Goal: Information Seeking & Learning: Find specific fact

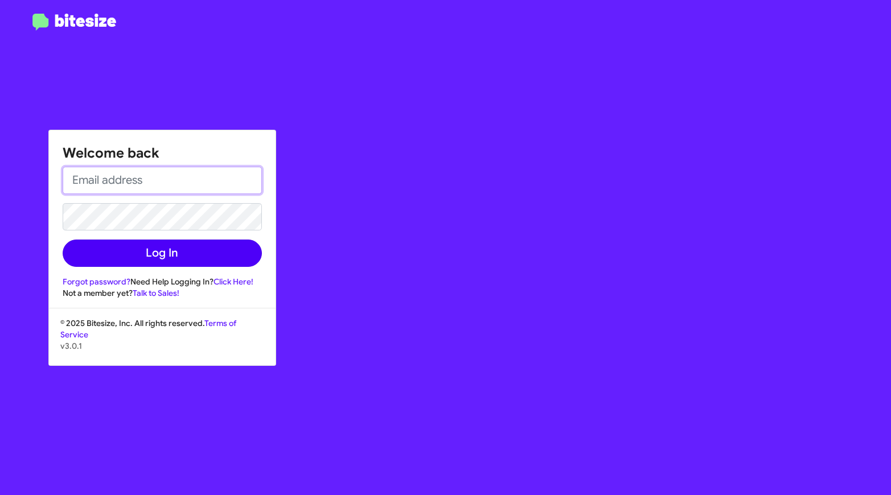
type input "[EMAIL_ADDRESS][DOMAIN_NAME]"
click at [99, 244] on button "Log In" at bounding box center [162, 253] width 199 height 27
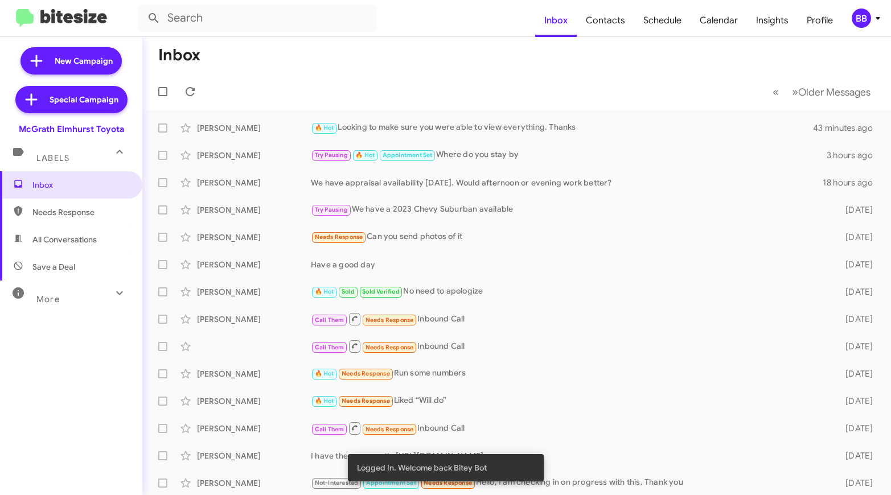
click at [77, 306] on mat-expansion-panel-header "More" at bounding box center [71, 294] width 142 height 27
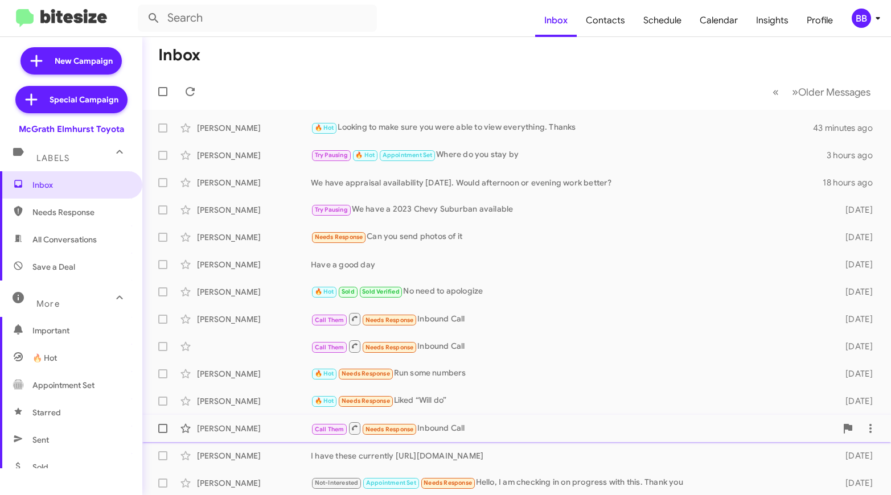
drag, startPoint x: 210, startPoint y: 120, endPoint x: 421, endPoint y: 438, distance: 381.1
click at [421, 438] on mat-action-list "[PERSON_NAME] 🔥 Hot Looking to make sure you were able to view everything. Than…" at bounding box center [516, 385] width 749 height 551
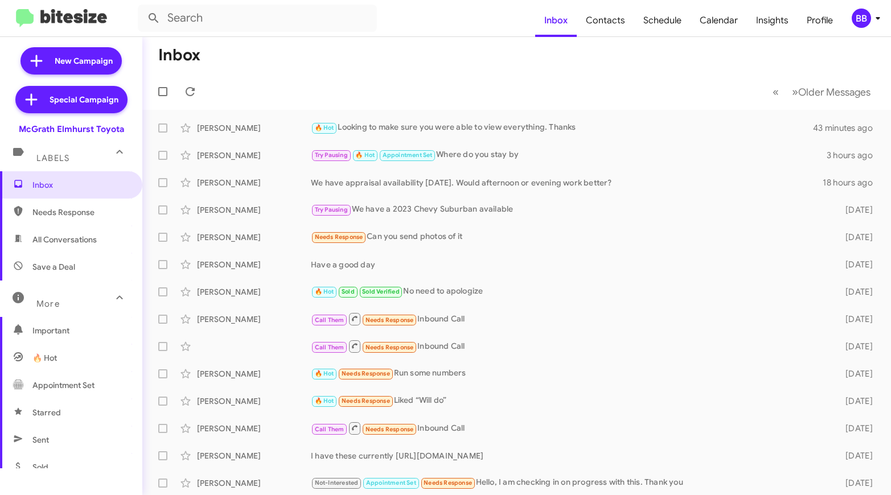
click at [89, 243] on span "All Conversations" at bounding box center [64, 239] width 64 height 11
type input "in:all-conversations"
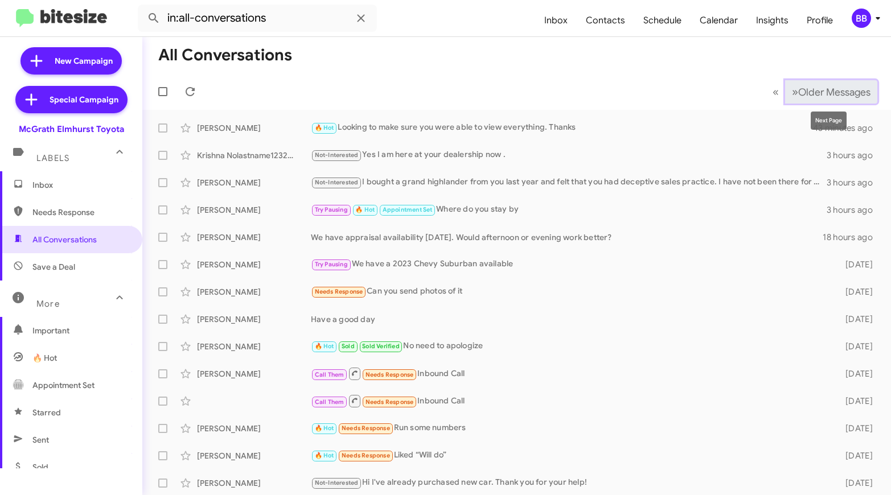
click at [815, 88] on span "Older Messages" at bounding box center [834, 92] width 72 height 13
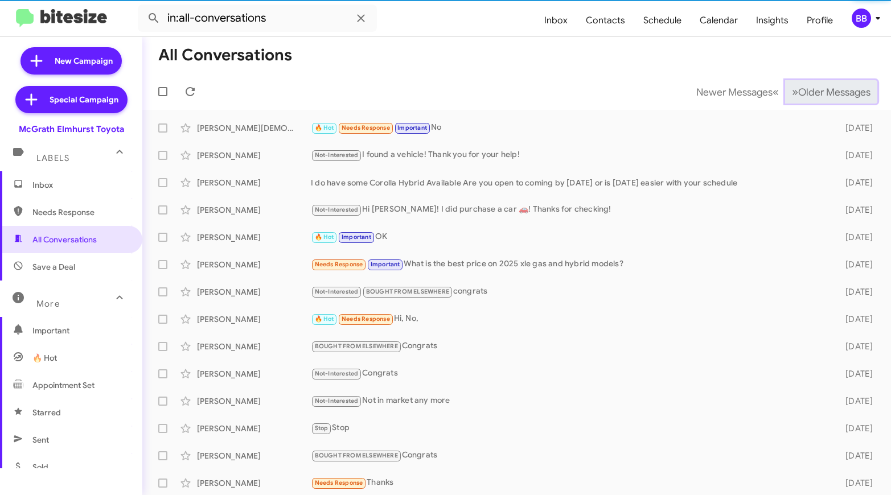
click at [815, 88] on span "Older Messages" at bounding box center [834, 92] width 72 height 13
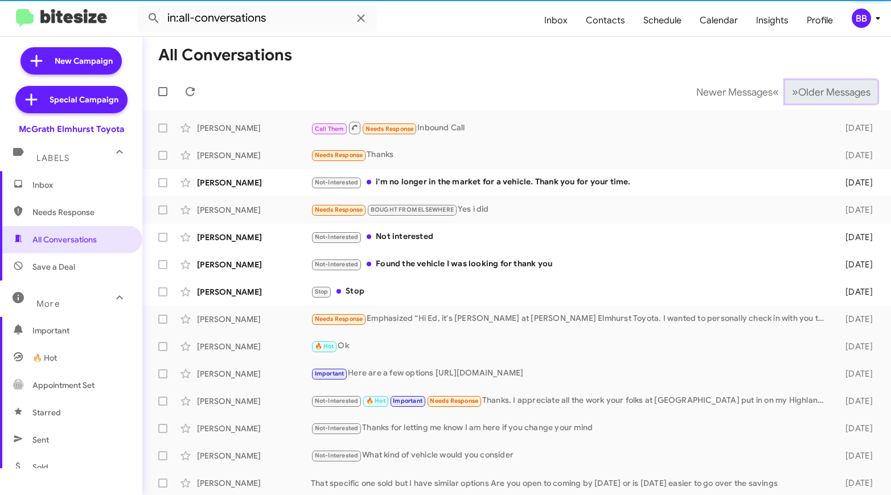
click at [815, 88] on span "Older Messages" at bounding box center [834, 92] width 72 height 13
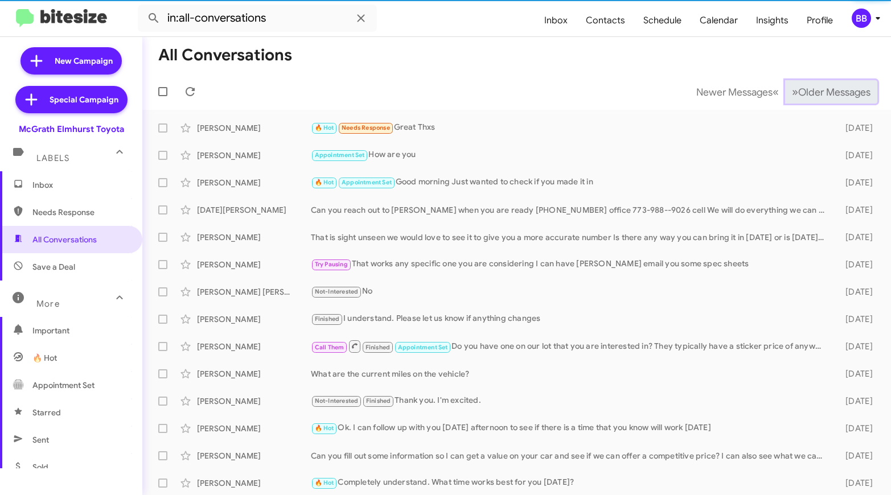
click at [815, 88] on span "Older Messages" at bounding box center [834, 92] width 72 height 13
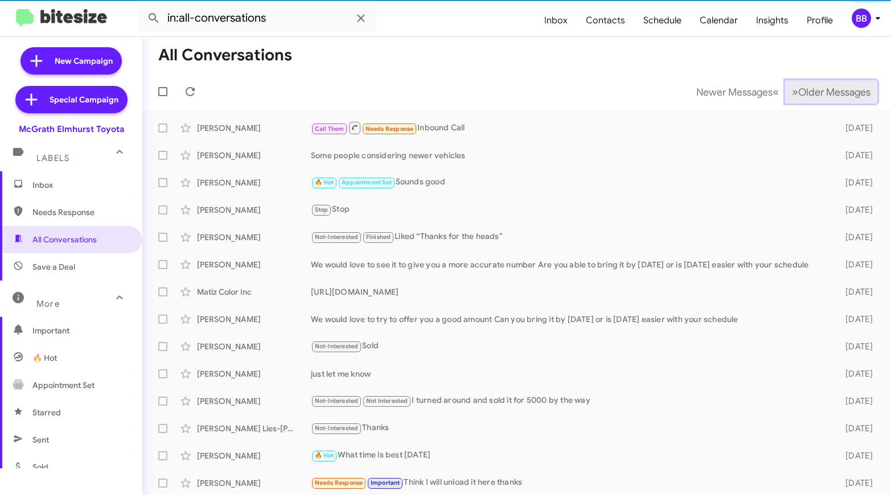
click at [815, 88] on span "Older Messages" at bounding box center [834, 92] width 72 height 13
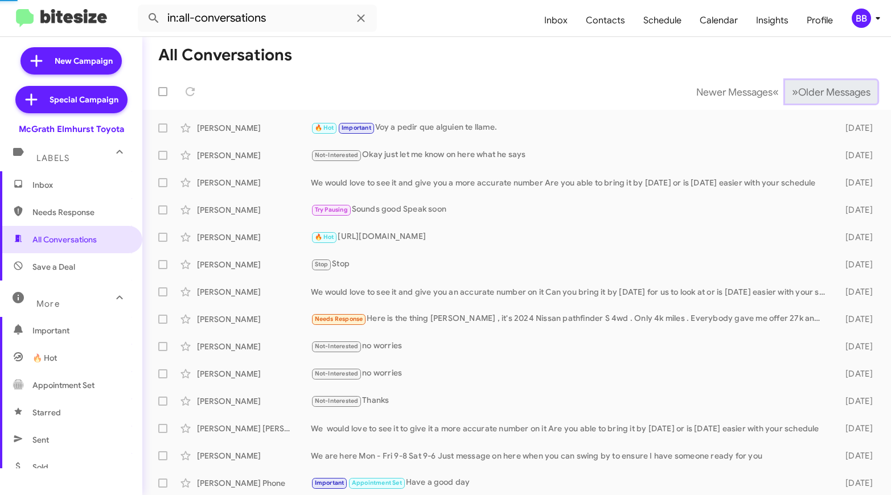
click at [815, 88] on span "Older Messages" at bounding box center [834, 92] width 72 height 13
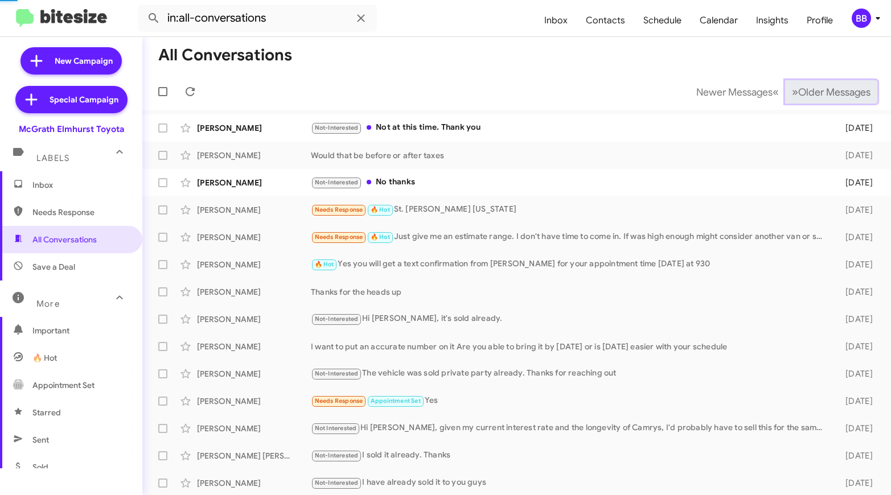
click at [815, 88] on span "Older Messages" at bounding box center [834, 92] width 72 height 13
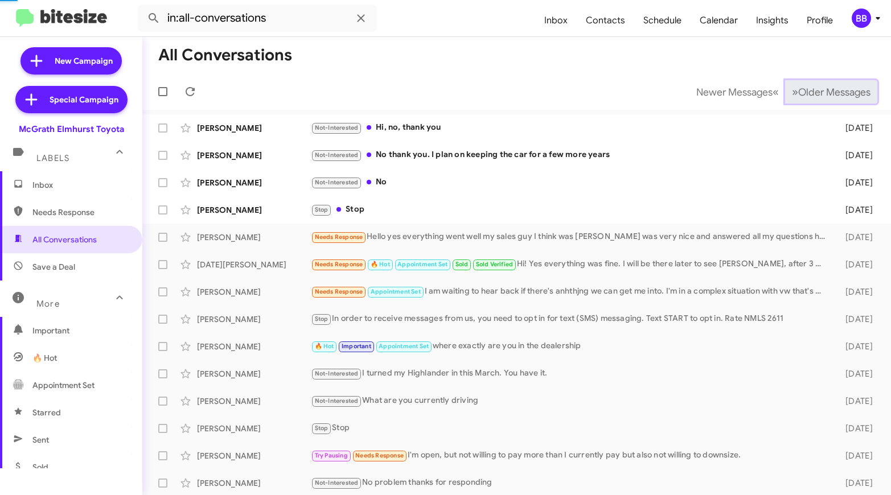
click at [815, 88] on span "Older Messages" at bounding box center [834, 92] width 72 height 13
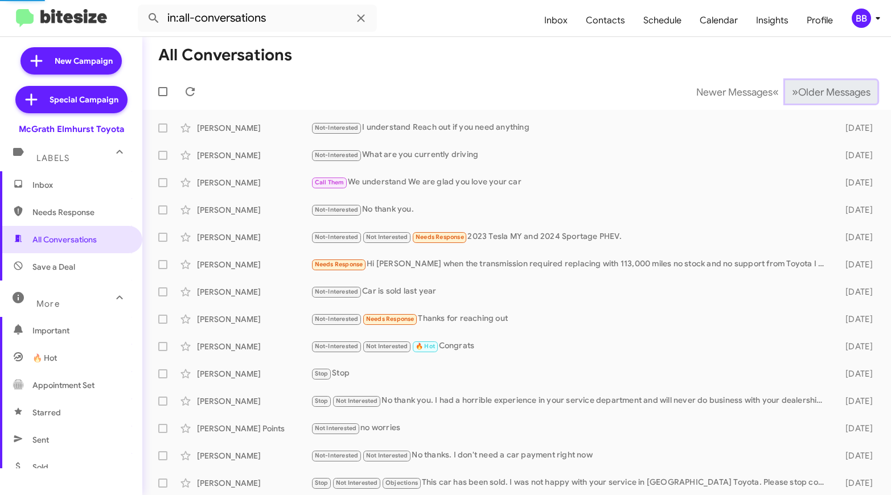
click at [815, 88] on span "Older Messages" at bounding box center [834, 92] width 72 height 13
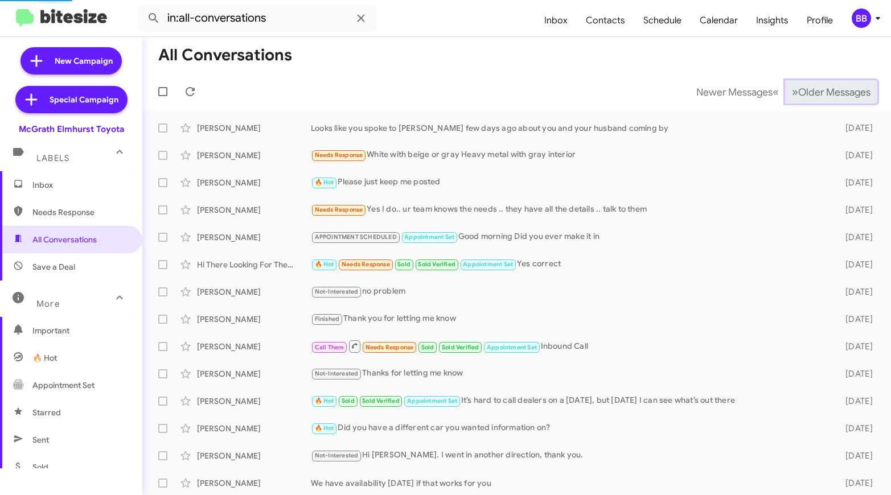
click at [815, 88] on span "Older Messages" at bounding box center [834, 92] width 72 height 13
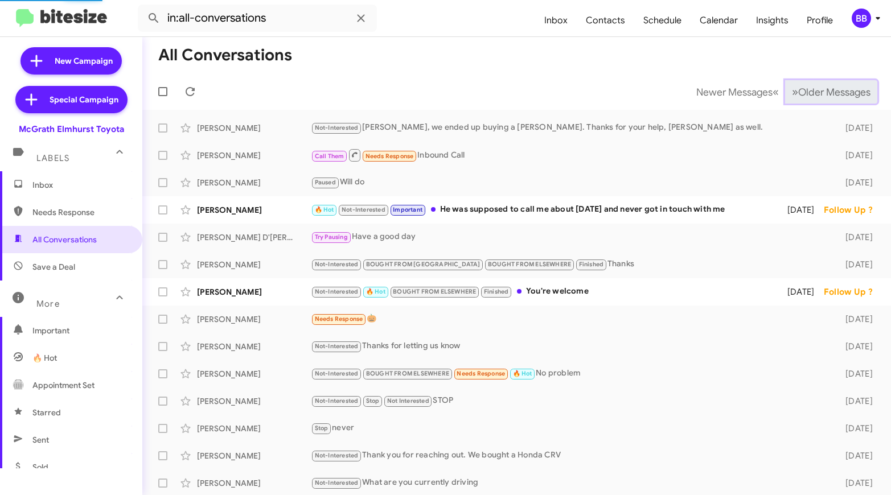
click at [815, 88] on span "Older Messages" at bounding box center [834, 92] width 72 height 13
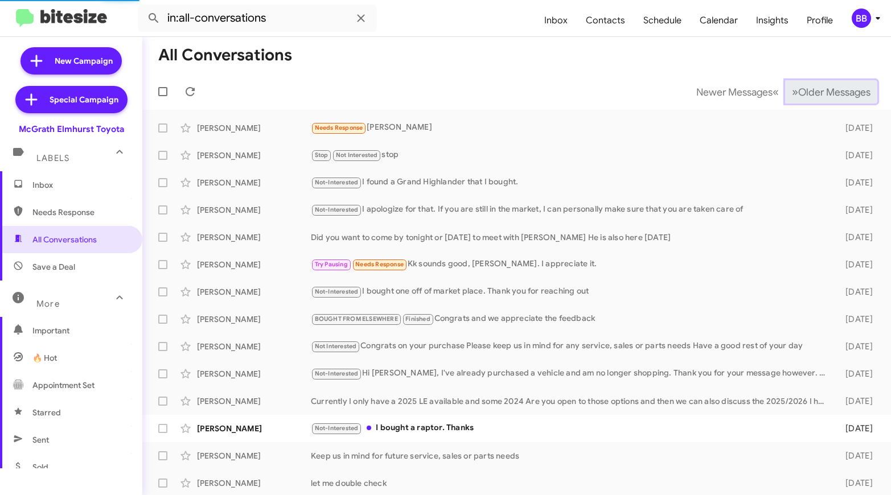
click at [815, 88] on span "Older Messages" at bounding box center [834, 92] width 72 height 13
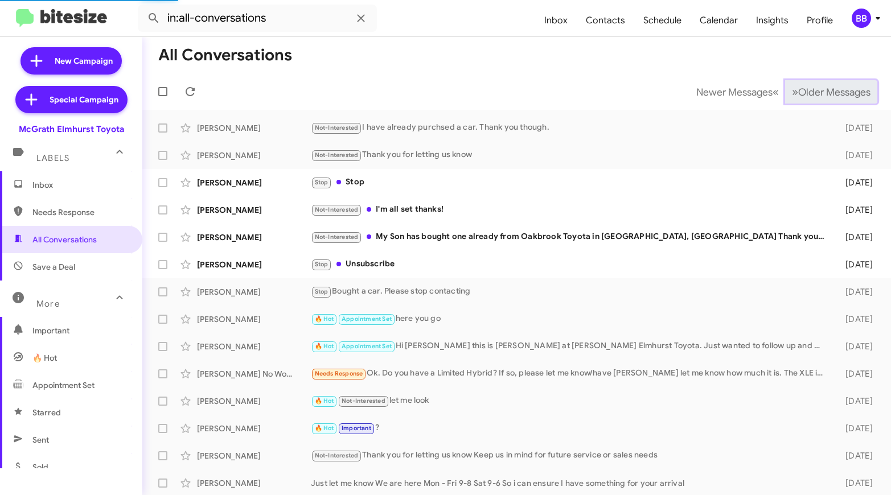
click at [815, 88] on span "Older Messages" at bounding box center [834, 92] width 72 height 13
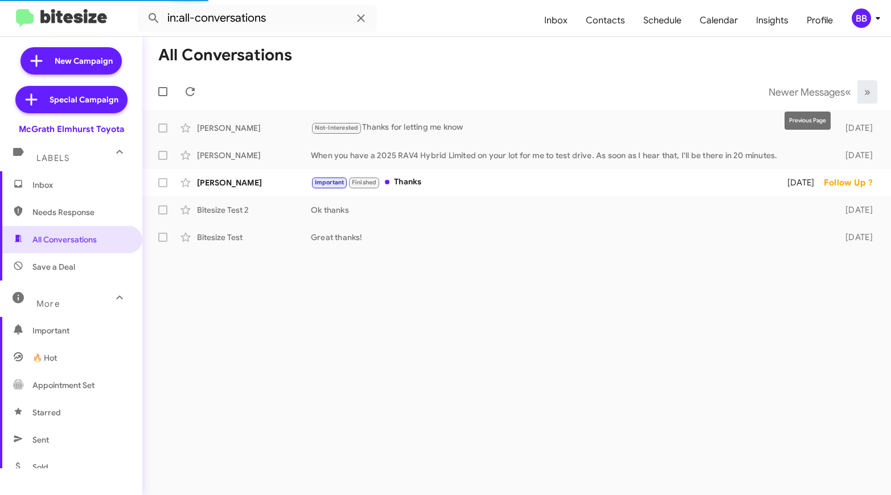
click at [815, 88] on span "Newer Messages" at bounding box center [807, 92] width 76 height 13
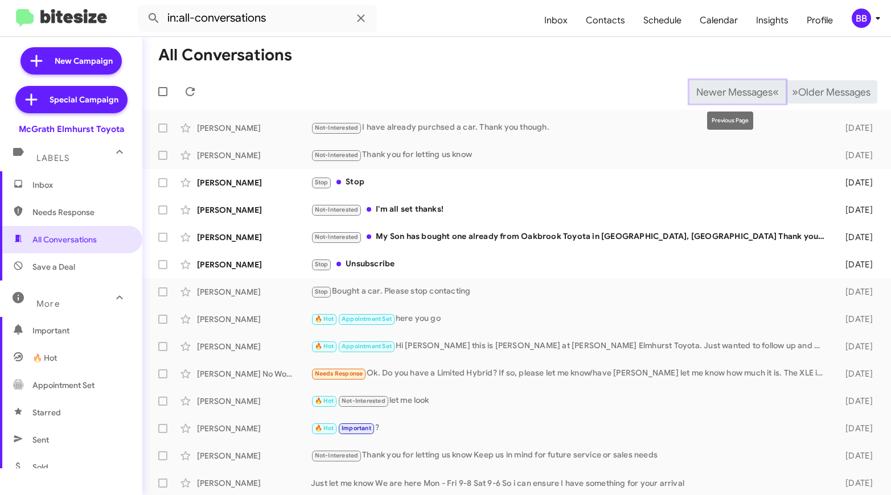
click at [744, 93] on span "Newer Messages" at bounding box center [734, 92] width 76 height 13
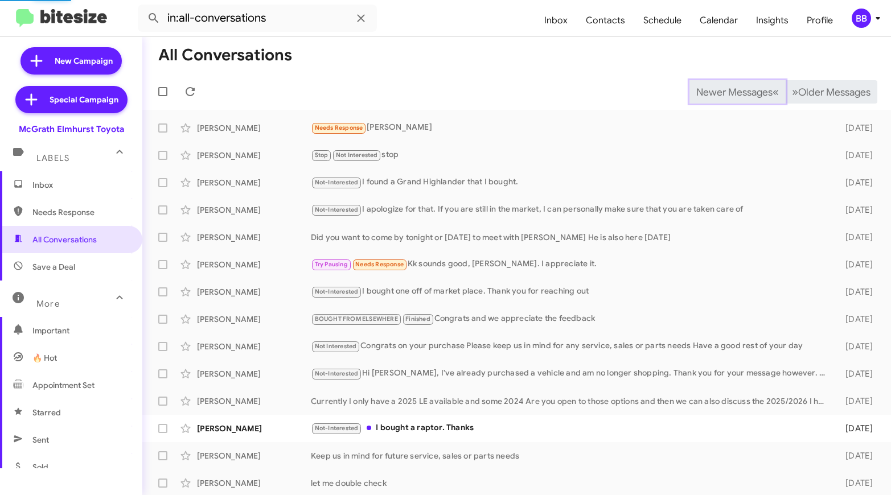
click at [744, 93] on span "Newer Messages" at bounding box center [734, 92] width 76 height 13
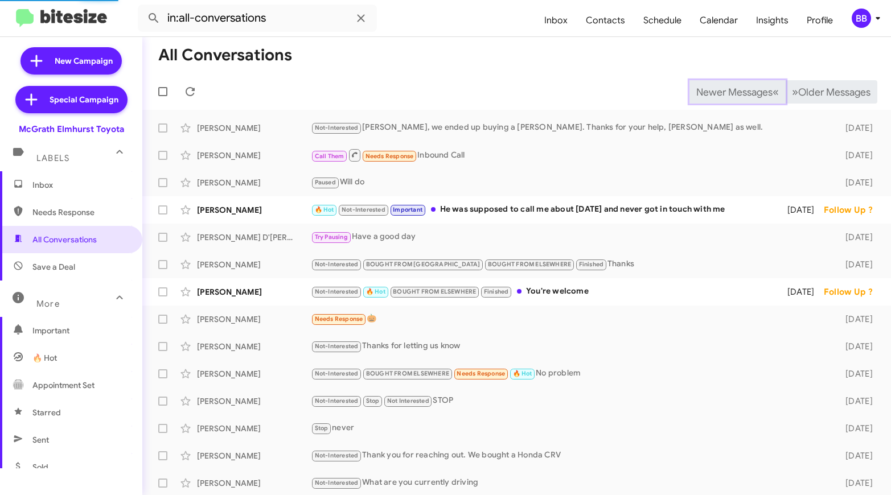
click at [744, 93] on span "Newer Messages" at bounding box center [734, 92] width 76 height 13
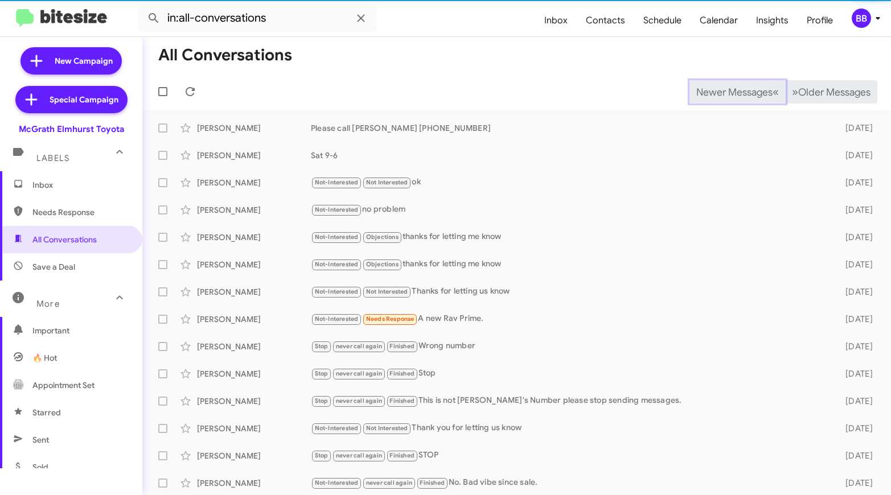
click at [744, 93] on span "Newer Messages" at bounding box center [734, 92] width 76 height 13
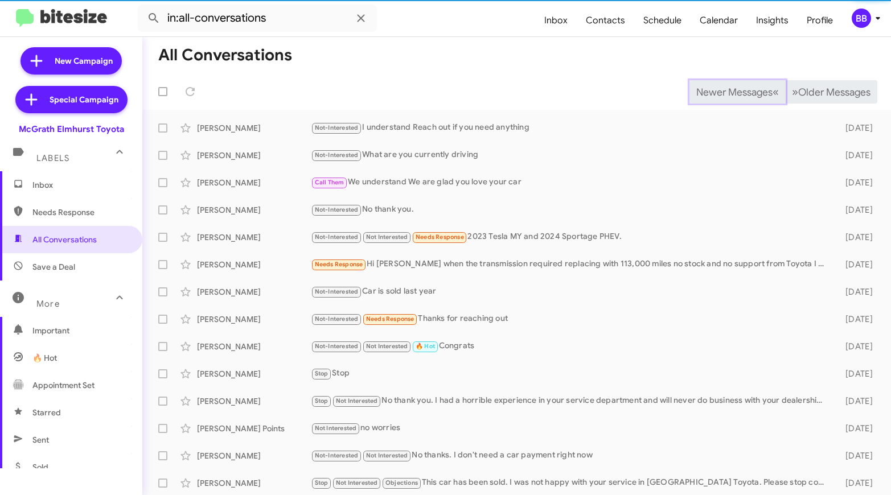
click at [744, 93] on span "Newer Messages" at bounding box center [734, 92] width 76 height 13
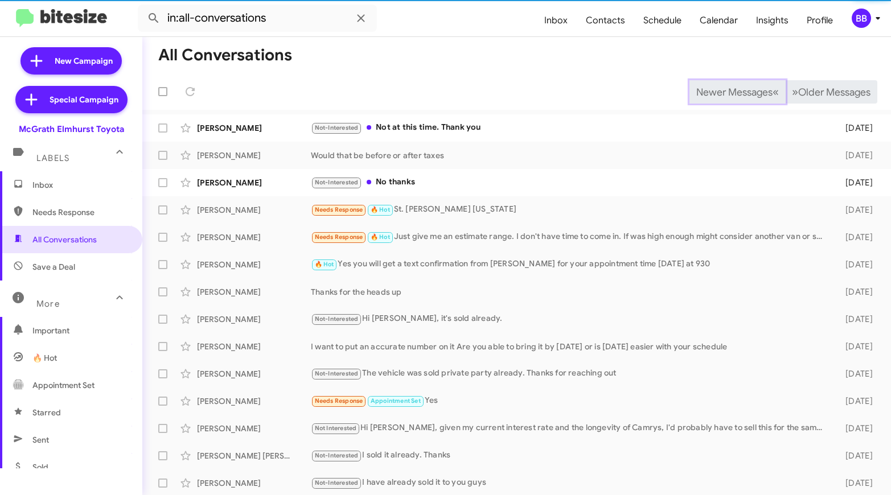
click at [744, 93] on span "Newer Messages" at bounding box center [734, 92] width 76 height 13
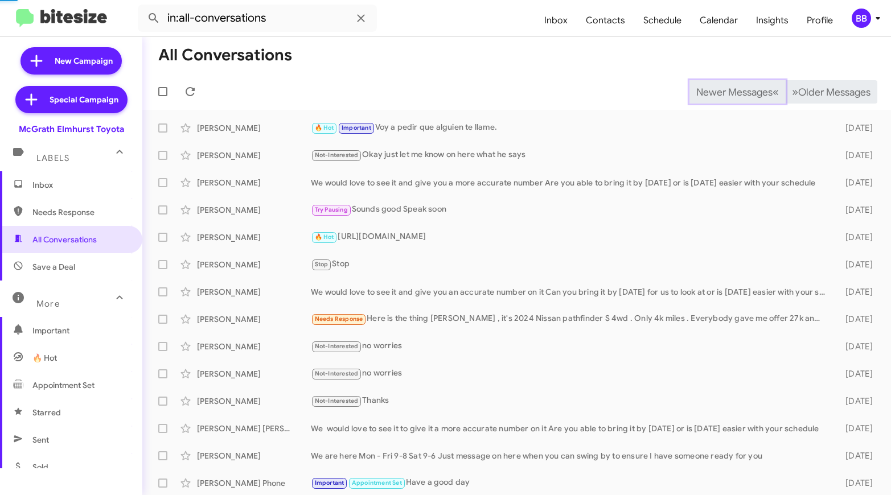
click at [744, 93] on span "Newer Messages" at bounding box center [734, 92] width 76 height 13
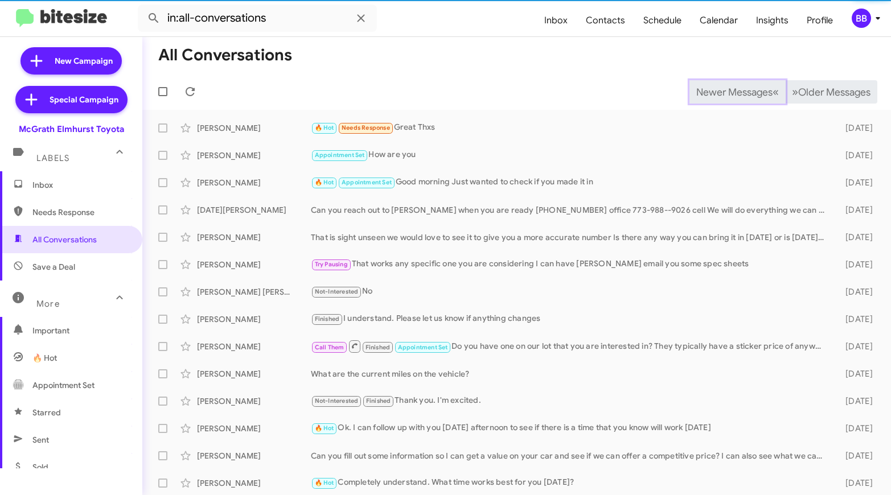
click at [744, 93] on span "Newer Messages" at bounding box center [734, 92] width 76 height 13
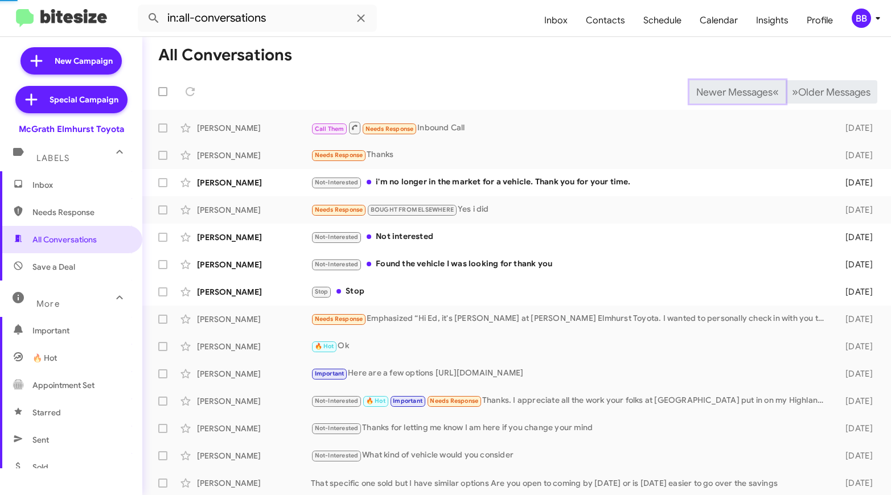
click at [744, 93] on span "Newer Messages" at bounding box center [734, 92] width 76 height 13
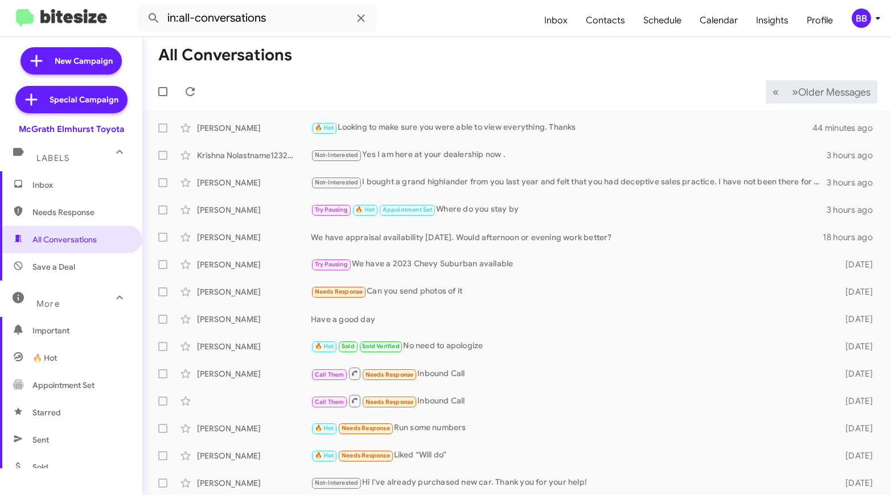
click at [744, 93] on mat-toolbar-row "« Previous » Next Older Messages" at bounding box center [516, 91] width 749 height 36
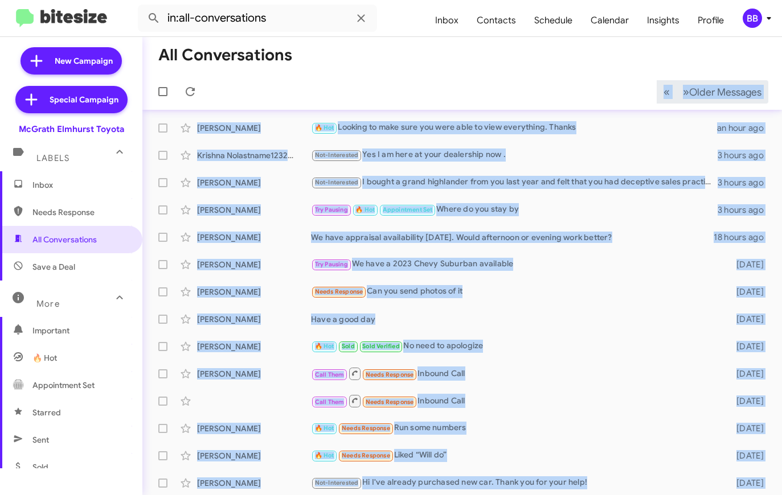
scroll to position [166, 0]
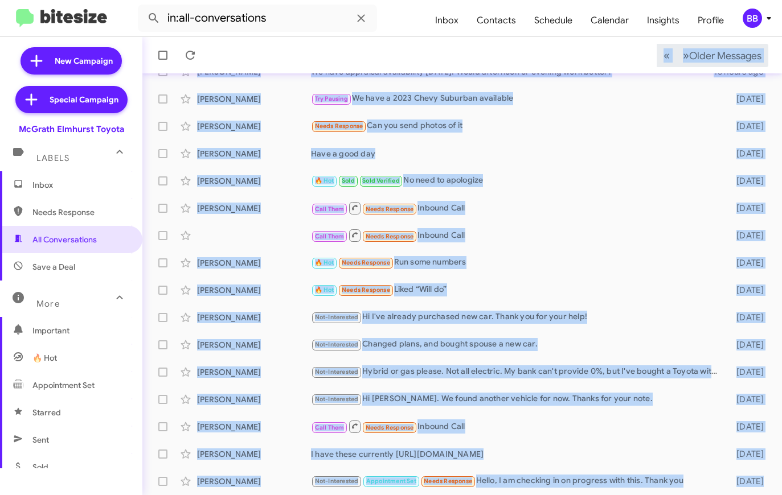
drag, startPoint x: 190, startPoint y: 109, endPoint x: 782, endPoint y: 486, distance: 702.0
click at [782, 486] on html "in:all-conversations Inbox Contacts Schedule Calendar Insights Profile BB New C…" at bounding box center [391, 247] width 782 height 495
copy div "« Loremips » Dolo Sitam Consecte Adip Elitse 🔥 Doe Tempori ut labo etdo mag ali…"
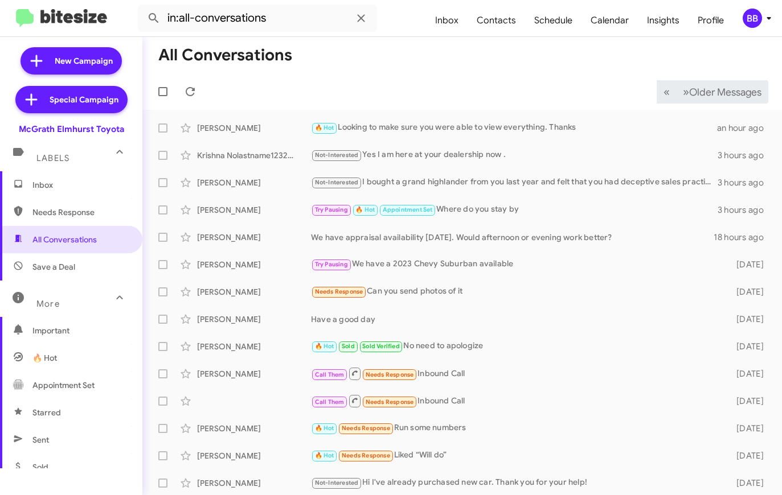
click at [232, 100] on mat-toolbar-row "« Previous » Next Older Messages" at bounding box center [461, 91] width 639 height 36
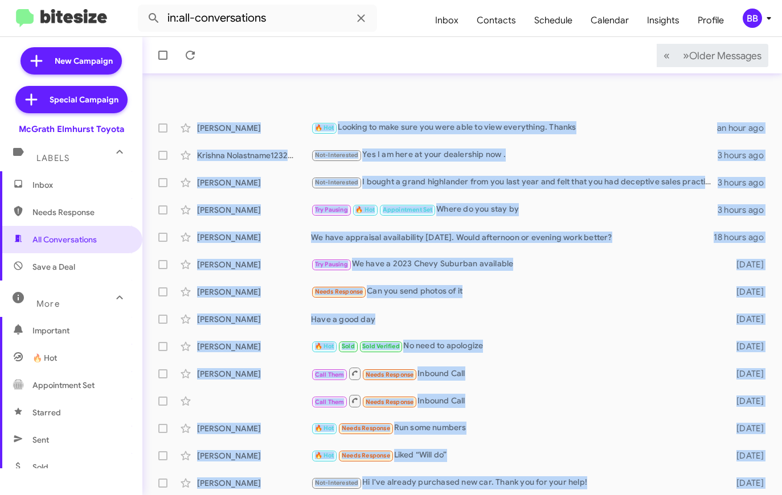
scroll to position [166, 0]
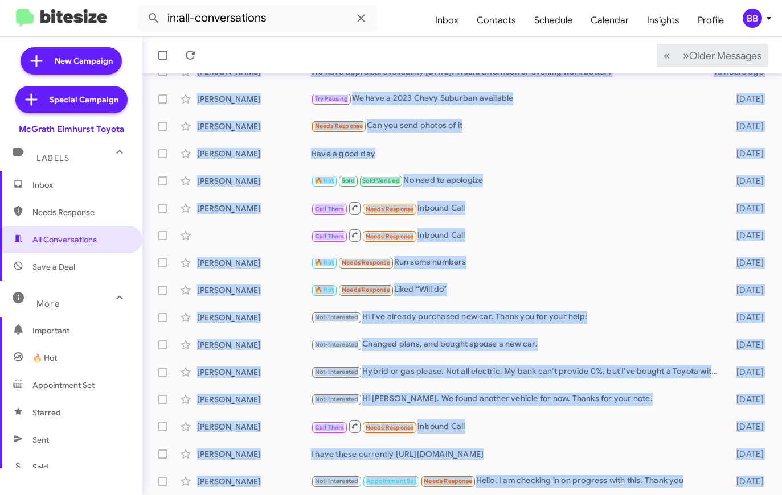
drag, startPoint x: 198, startPoint y: 125, endPoint x: 823, endPoint y: 494, distance: 725.3
click at [782, 494] on html "in:all-conversations Inbox Contacts Schedule Calendar Insights Profile BB New C…" at bounding box center [391, 247] width 782 height 495
copy mat-action-list "Lore Ipsumd 🔥 Sit Ametcon ad elit sedd eiu temp inci ut labo etdolorema. Aliqua…"
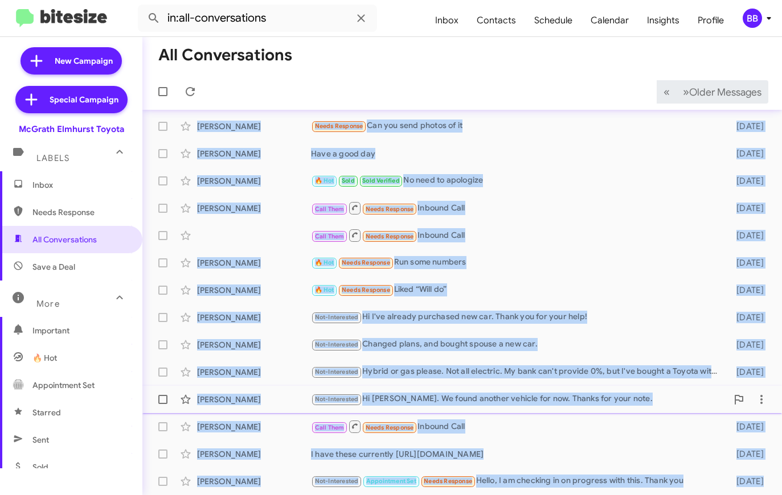
scroll to position [0, 0]
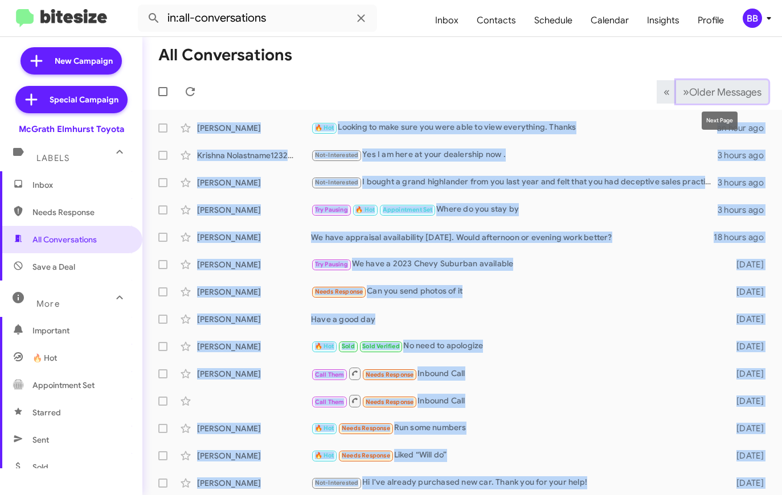
click at [709, 93] on span "Older Messages" at bounding box center [725, 92] width 72 height 13
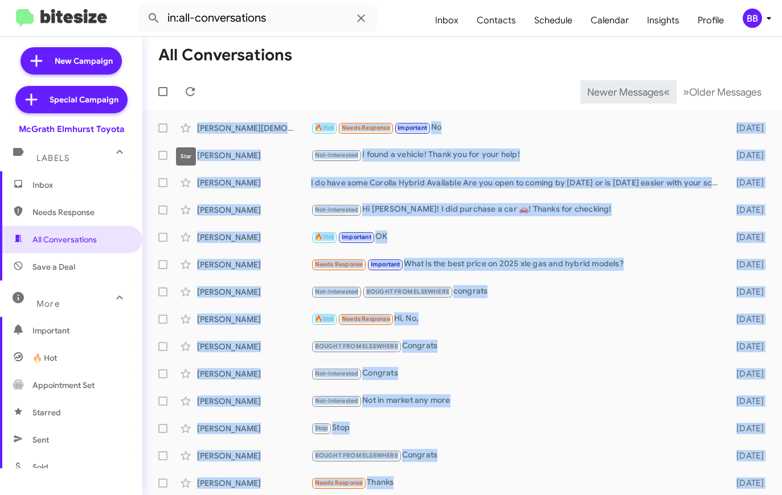
drag, startPoint x: 196, startPoint y: 123, endPoint x: 216, endPoint y: 98, distance: 31.2
click at [211, 105] on div "All Conversations Newer Messages « Previous » Next Older Messages [PERSON_NAME]…" at bounding box center [461, 266] width 639 height 458
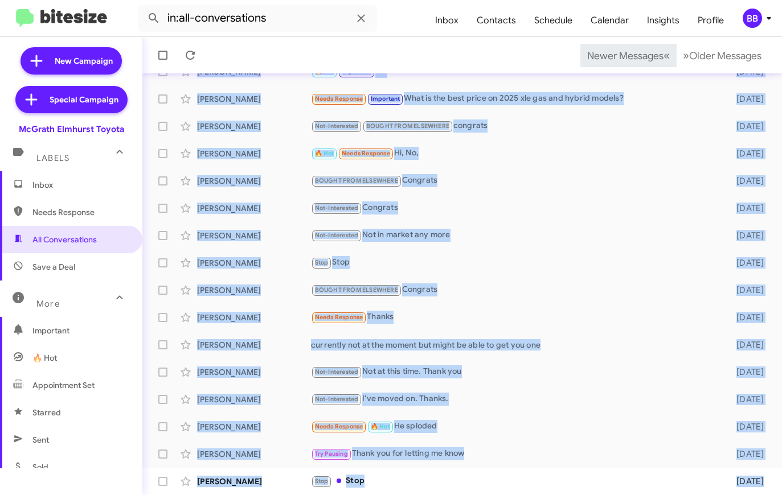
drag, startPoint x: 200, startPoint y: 117, endPoint x: 577, endPoint y: 539, distance: 565.3
click at [577, 495] on html "in:all-conversations Inbox Contacts Schedule Calendar Insights Profile BB New C…" at bounding box center [391, 247] width 782 height 495
copy mat-action-list "Lorem Ipsumdol 🔥 Sit Ametc Adipisci Elitseddo Ei 8 temp inc Utlabo Etdolore Mag…"
click at [703, 56] on span "Older Messages" at bounding box center [725, 56] width 72 height 13
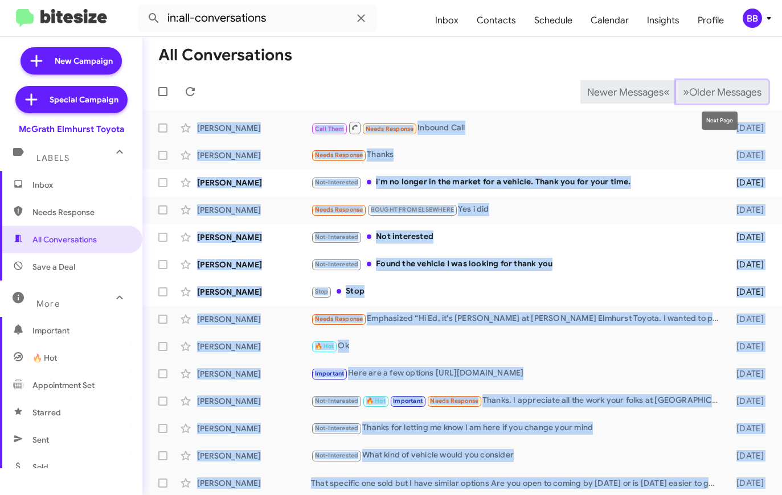
click at [719, 84] on button "» Next Older Messages" at bounding box center [722, 91] width 92 height 23
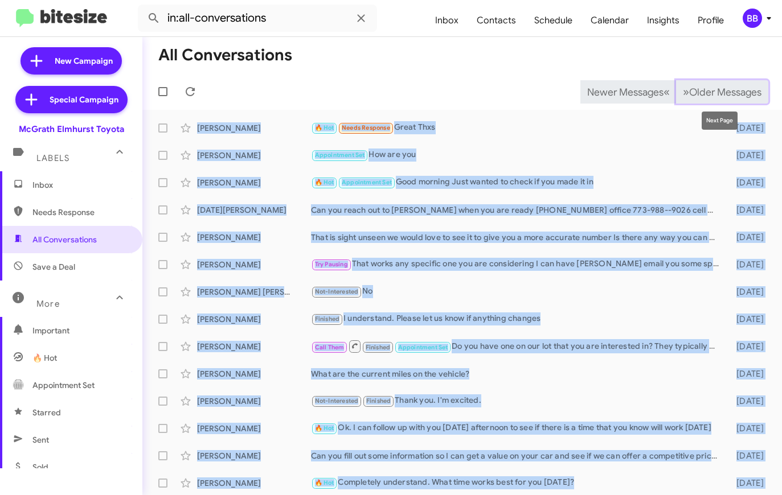
click at [714, 92] on span "Older Messages" at bounding box center [725, 92] width 72 height 13
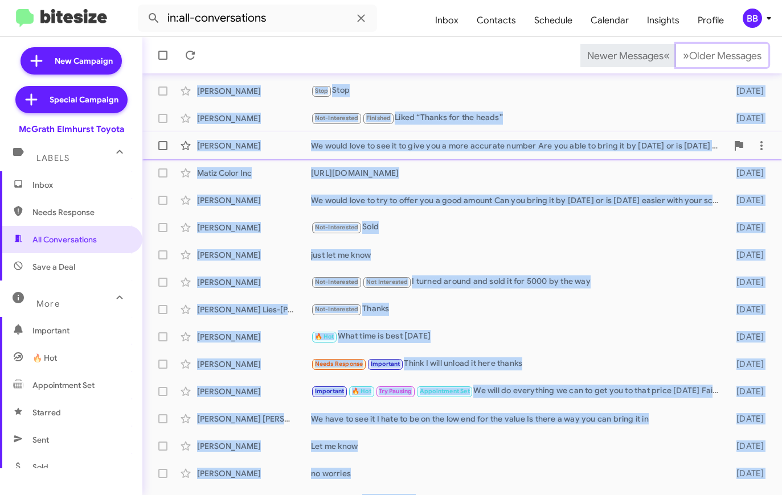
scroll to position [166, 0]
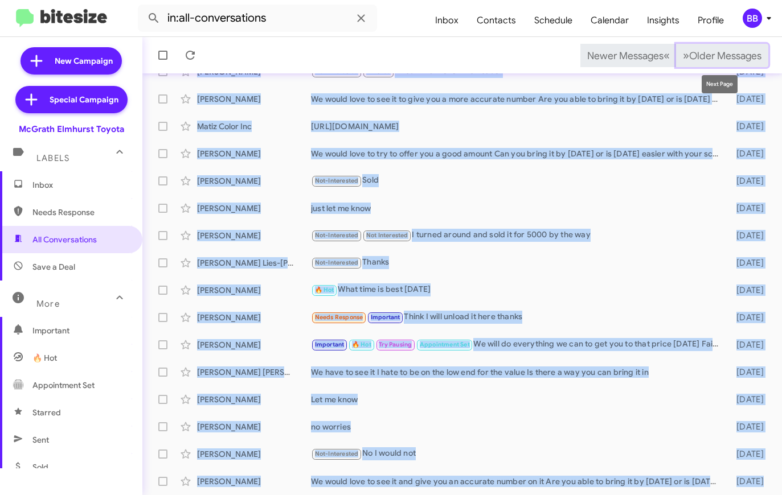
click at [700, 55] on span "Older Messages" at bounding box center [725, 56] width 72 height 13
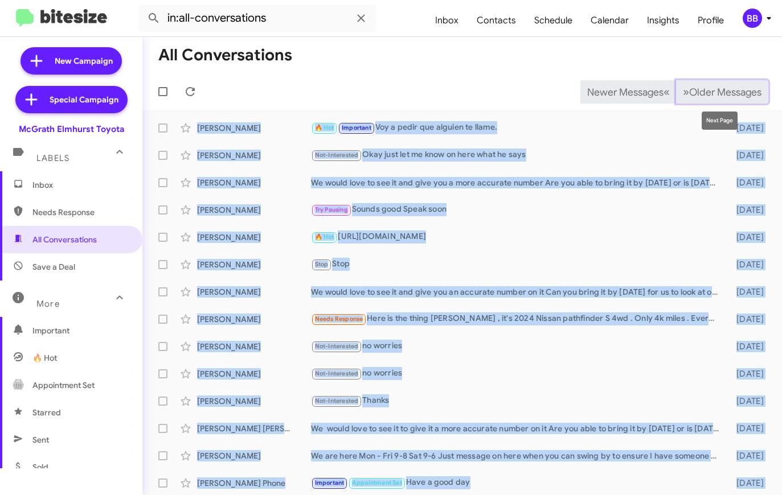
click at [728, 86] on span "Older Messages" at bounding box center [725, 92] width 72 height 13
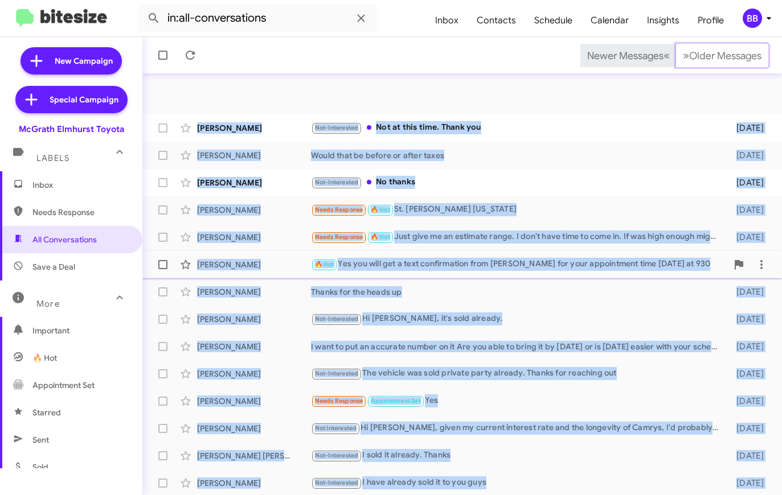
scroll to position [166, 0]
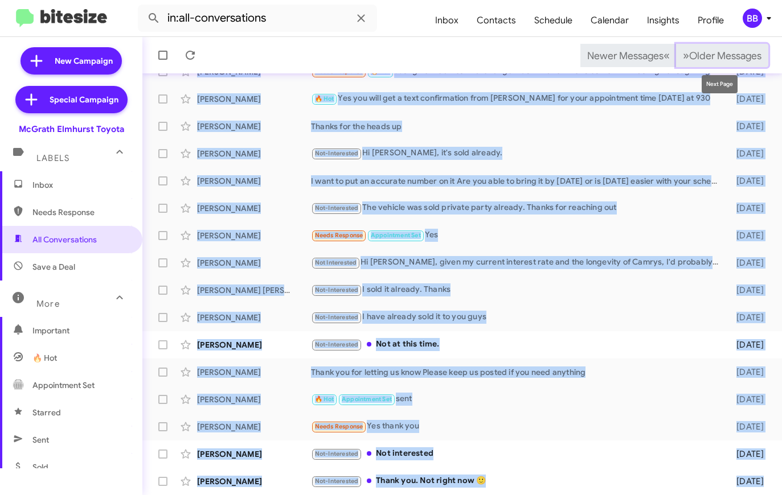
click at [694, 54] on span "Older Messages" at bounding box center [725, 56] width 72 height 13
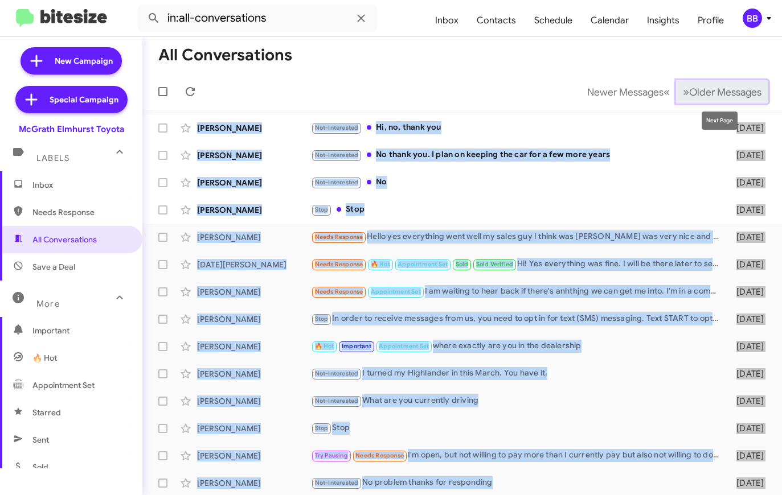
click at [735, 86] on span "Older Messages" at bounding box center [725, 92] width 72 height 13
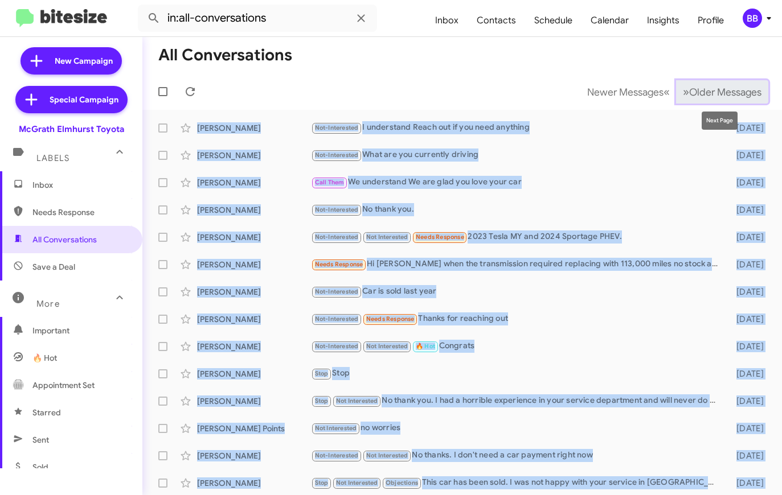
click at [691, 87] on span "Older Messages" at bounding box center [725, 92] width 72 height 13
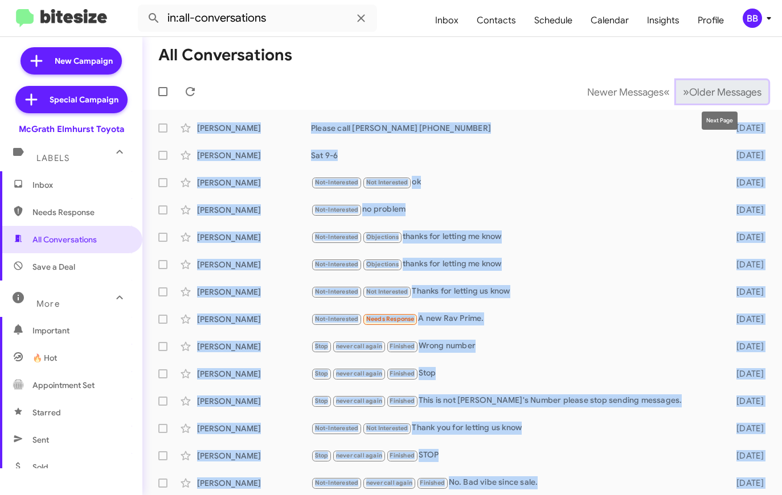
click at [704, 88] on span "Older Messages" at bounding box center [725, 92] width 72 height 13
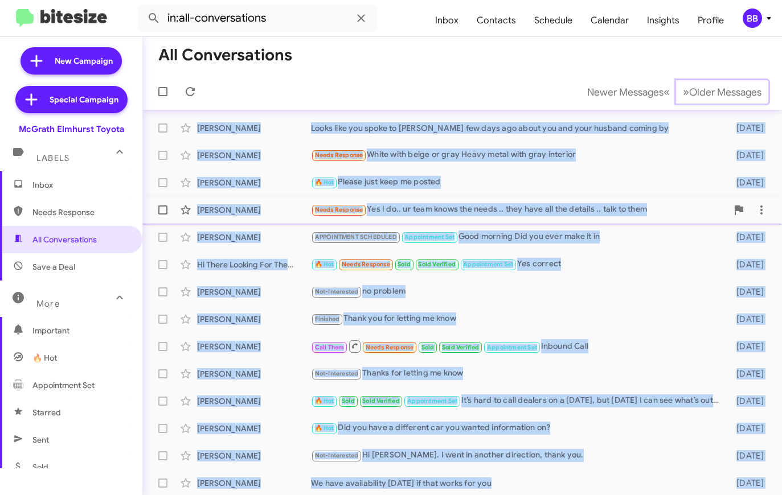
scroll to position [166, 0]
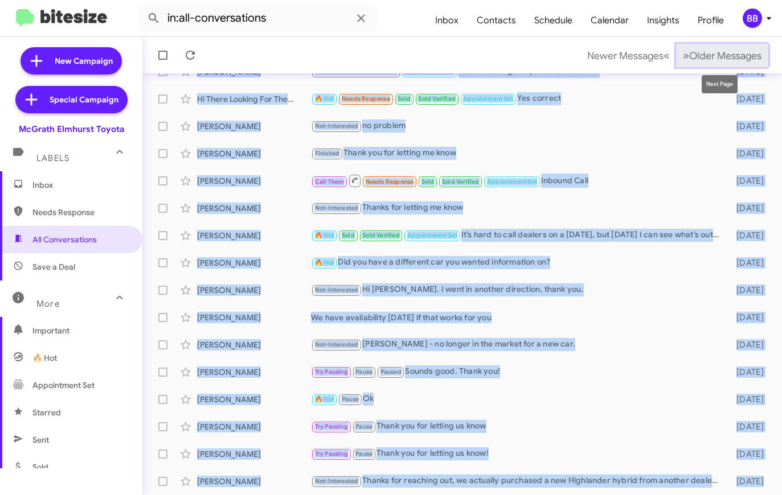
click at [701, 51] on span "Older Messages" at bounding box center [725, 56] width 72 height 13
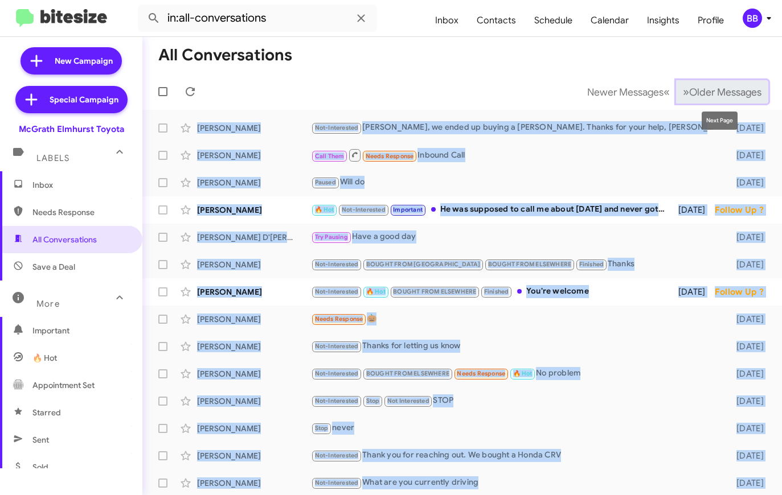
click at [729, 91] on span "Older Messages" at bounding box center [725, 92] width 72 height 13
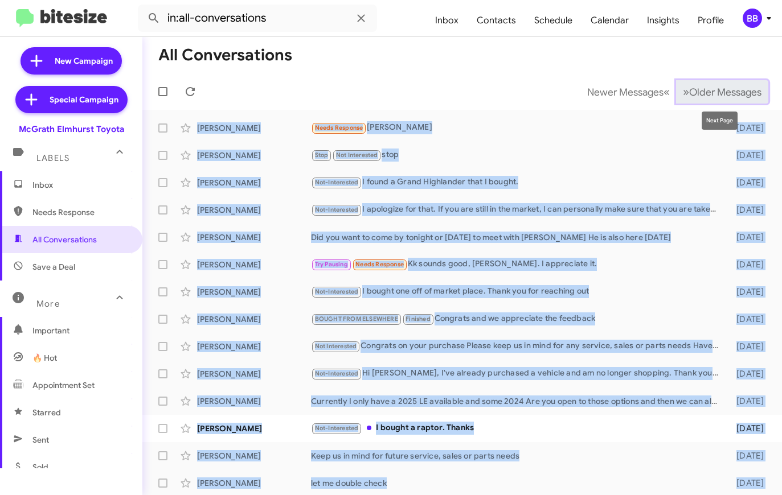
click at [702, 88] on span "Older Messages" at bounding box center [725, 92] width 72 height 13
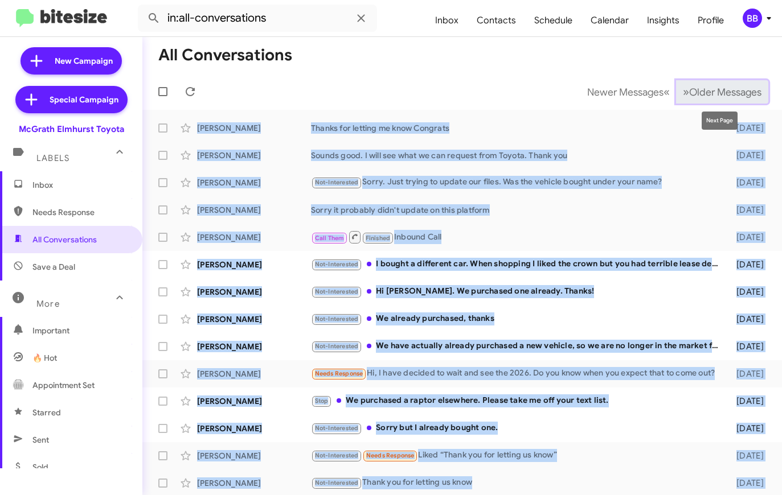
click at [697, 92] on span "Older Messages" at bounding box center [725, 92] width 72 height 13
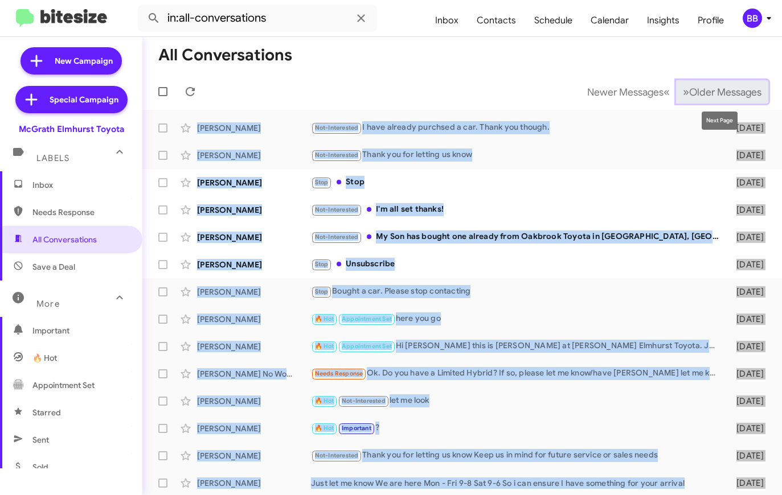
click at [711, 83] on button "» Next Older Messages" at bounding box center [722, 91] width 92 height 23
